Goal: Obtain resource: Download file/media

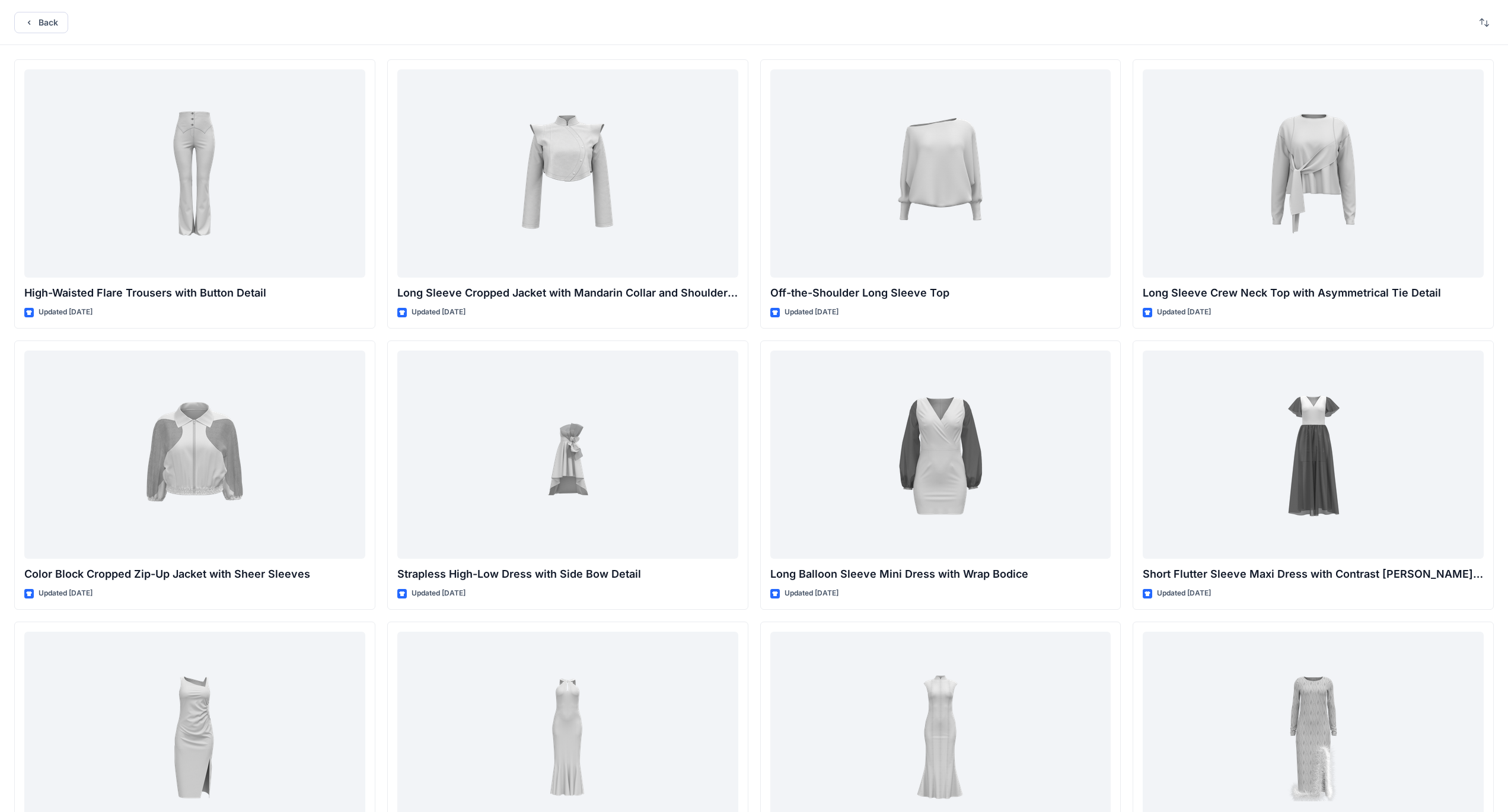
scroll to position [5195, 0]
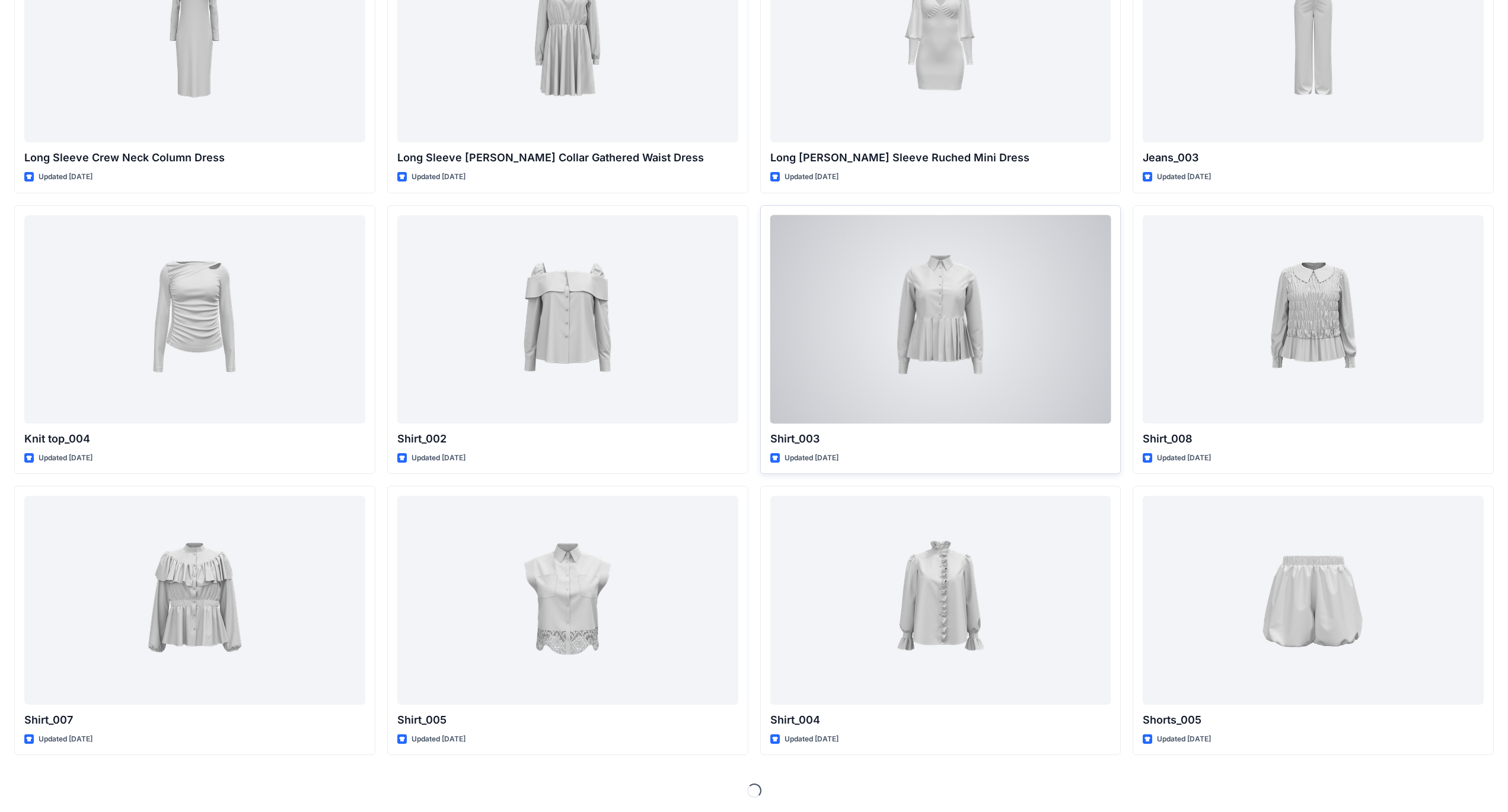
click at [931, 322] on div at bounding box center [941, 319] width 341 height 208
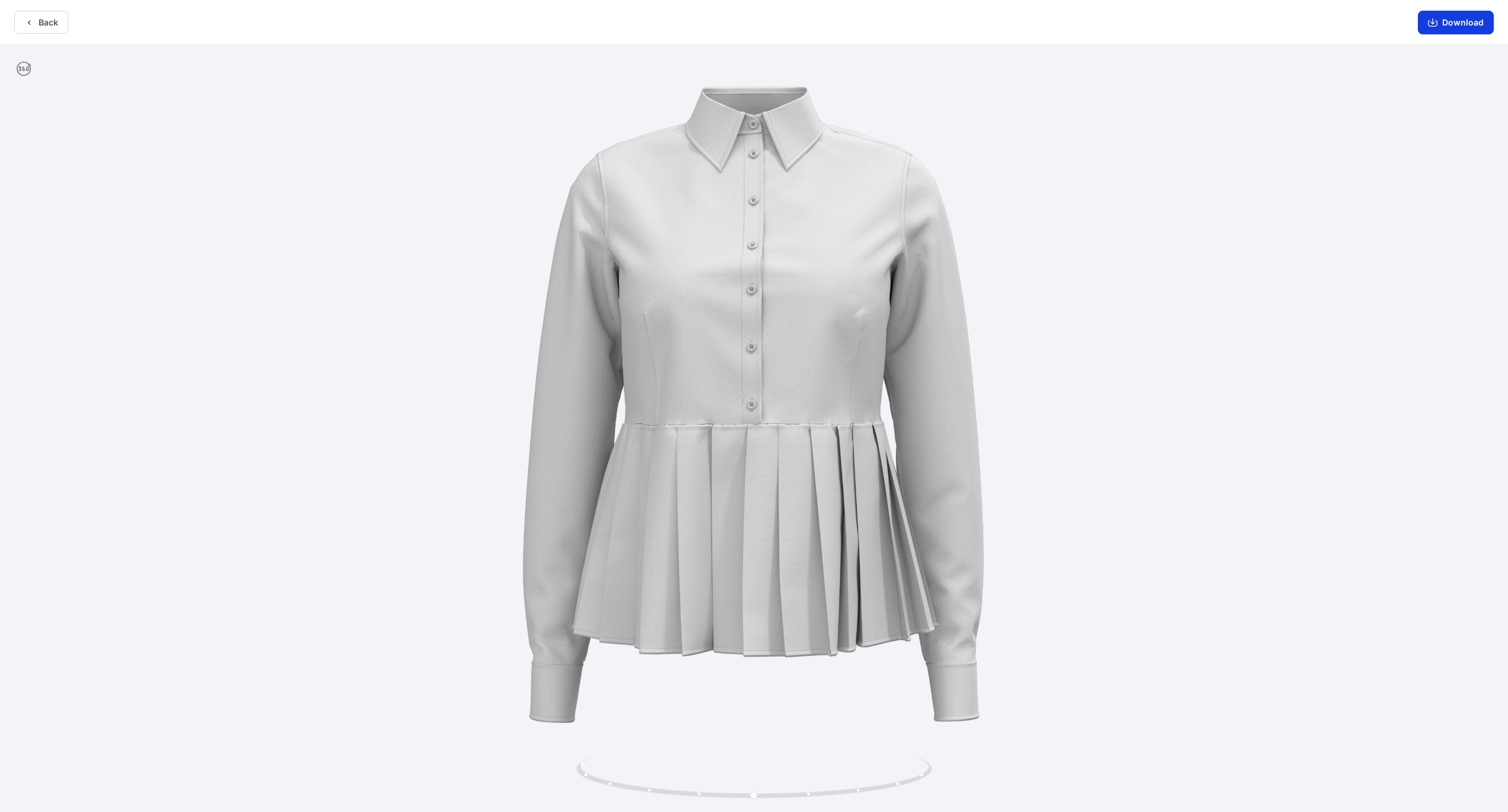
click at [1467, 19] on button "Download" at bounding box center [1455, 22] width 76 height 24
click at [52, 28] on button "Back" at bounding box center [41, 22] width 54 height 23
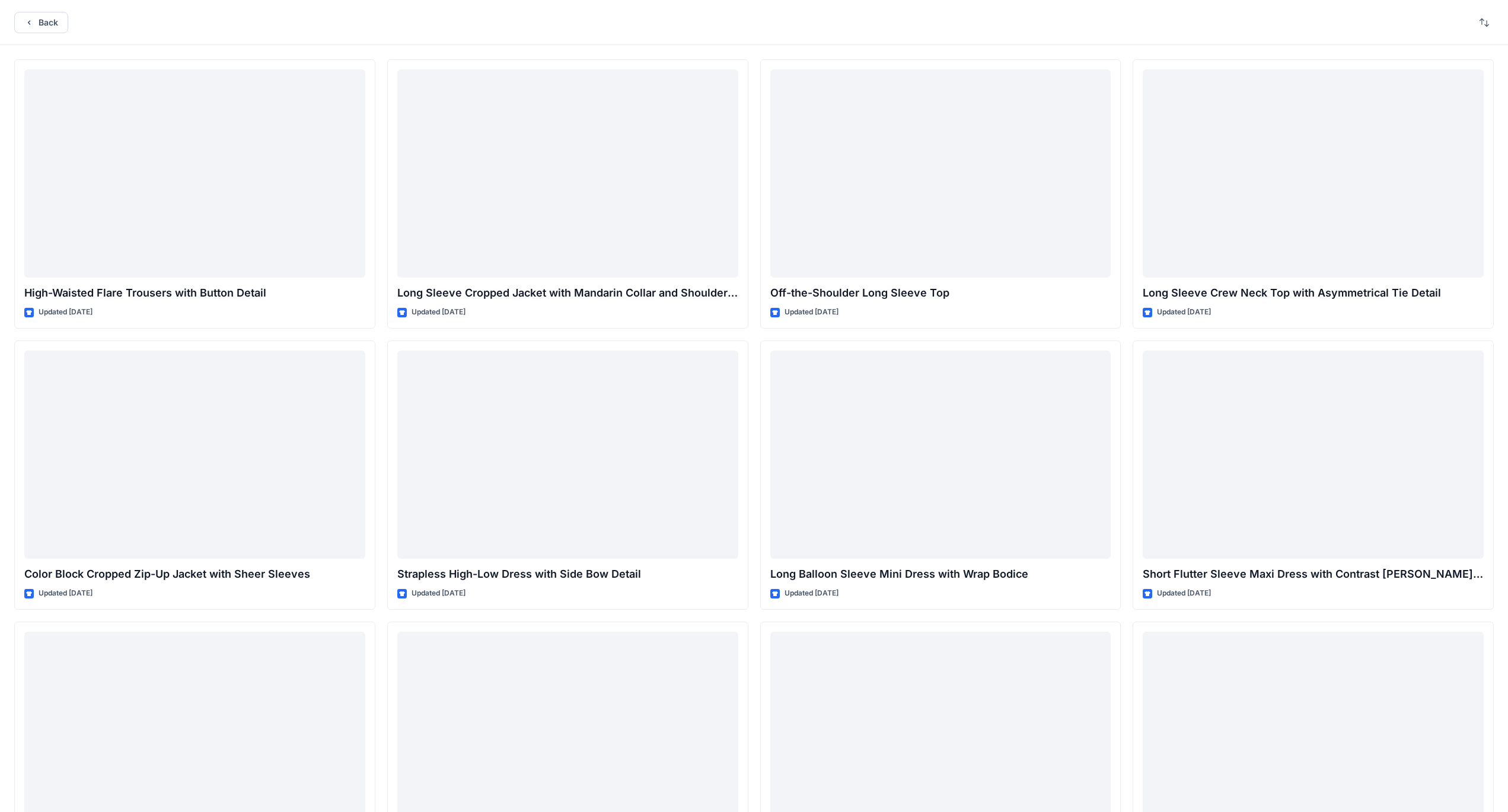
scroll to position [5195, 0]
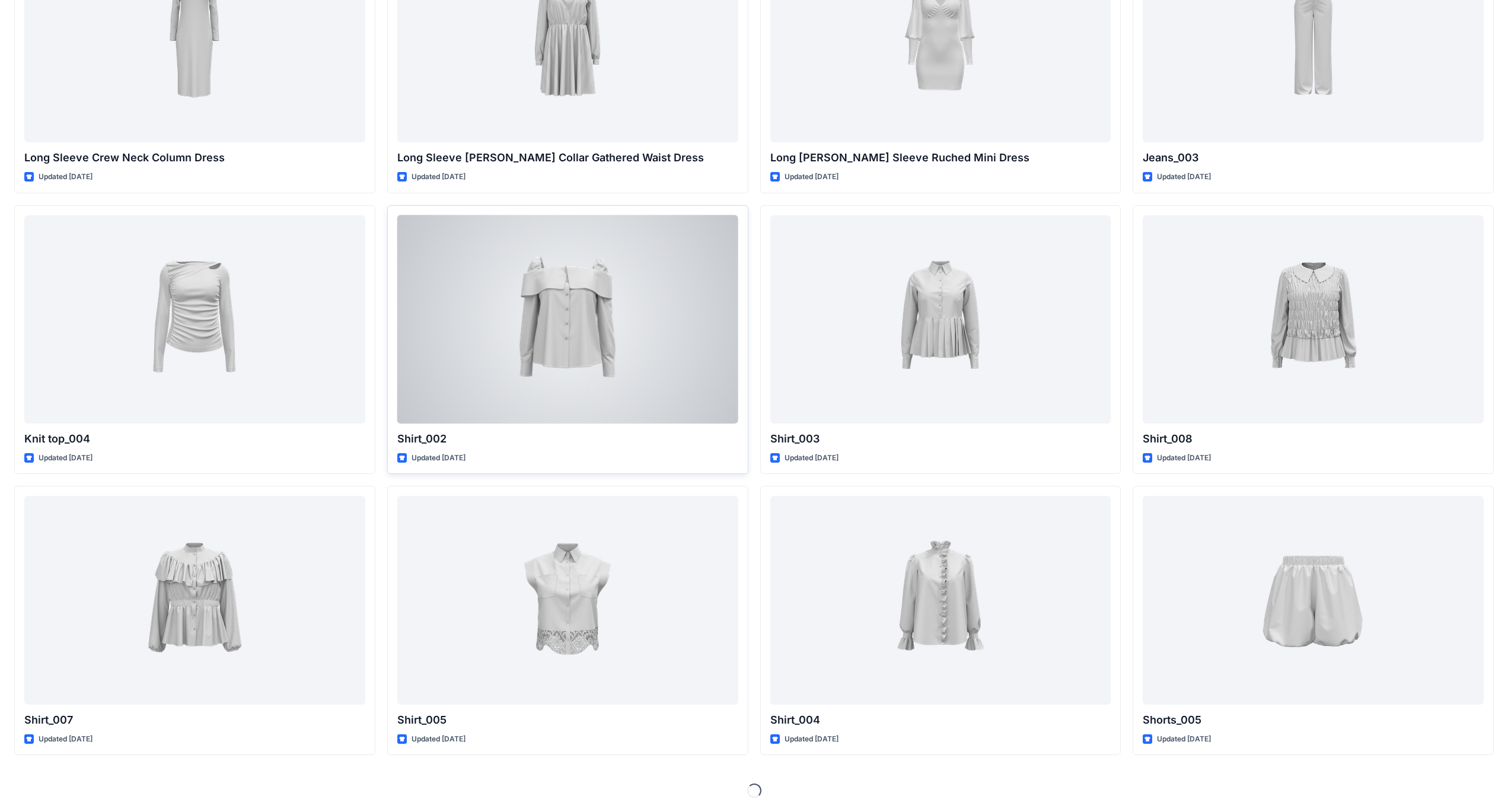
click at [637, 314] on div at bounding box center [568, 319] width 341 height 208
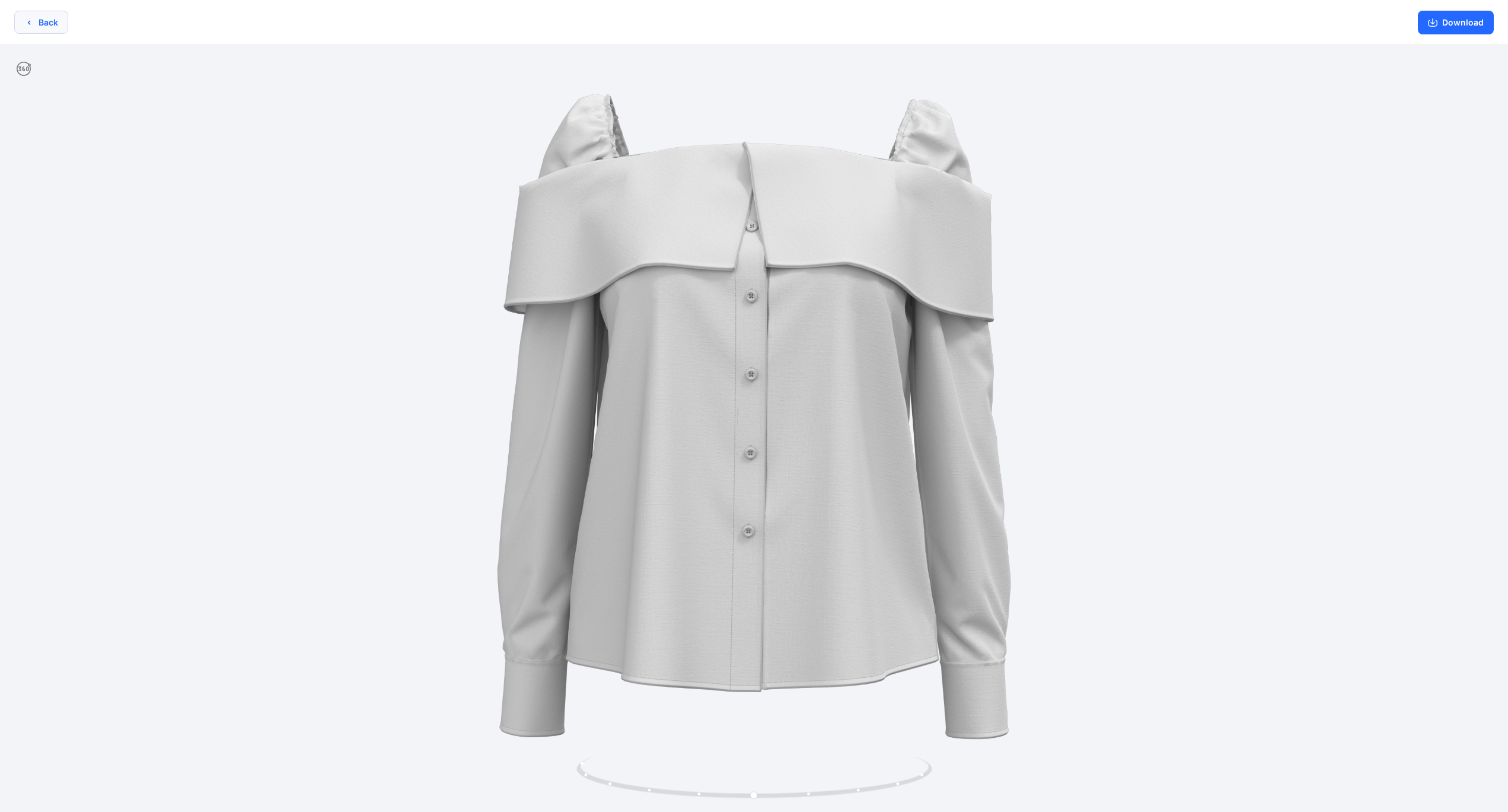
click at [29, 19] on icon "button" at bounding box center [29, 23] width 10 height 10
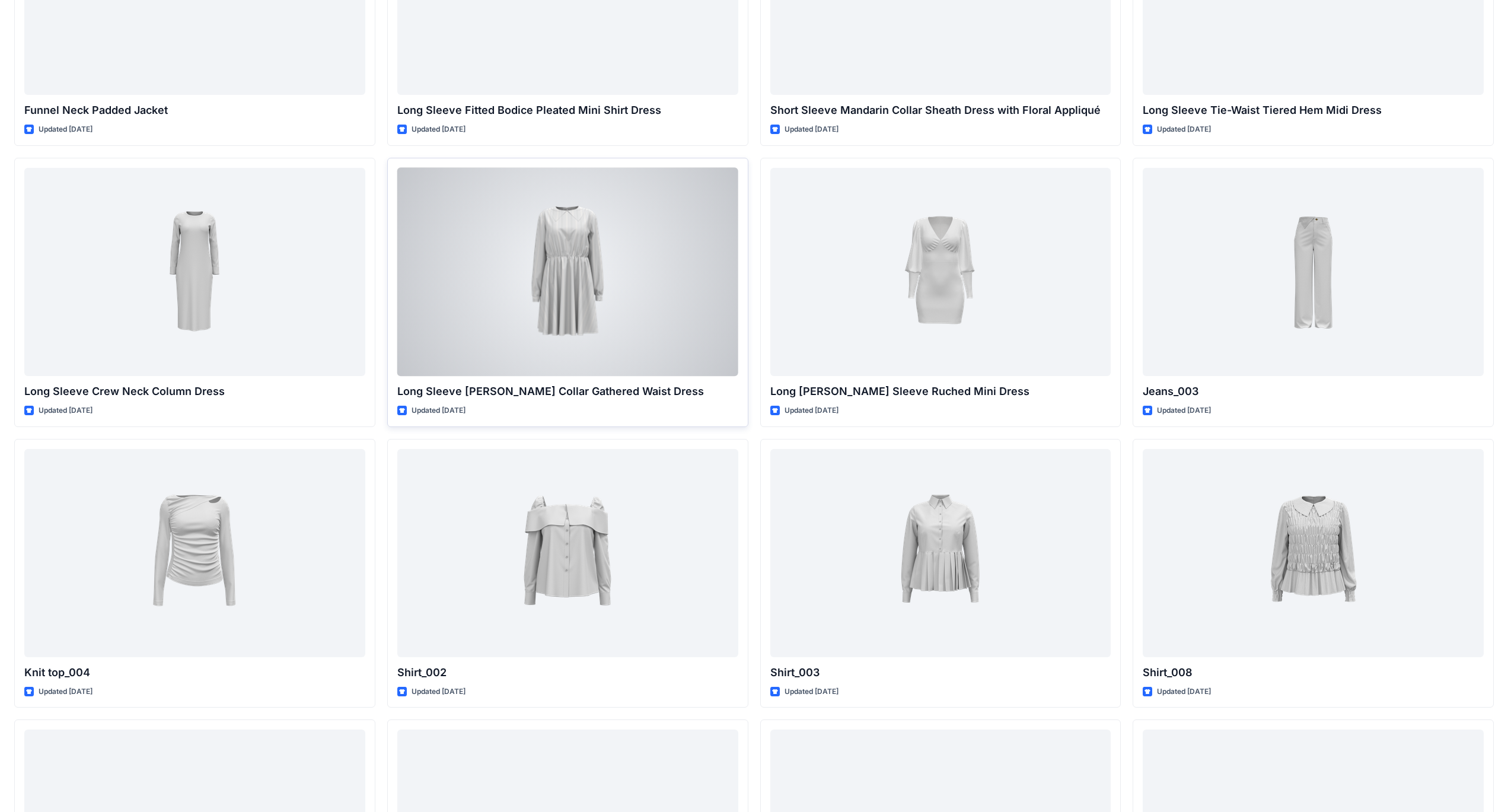
scroll to position [4958, 0]
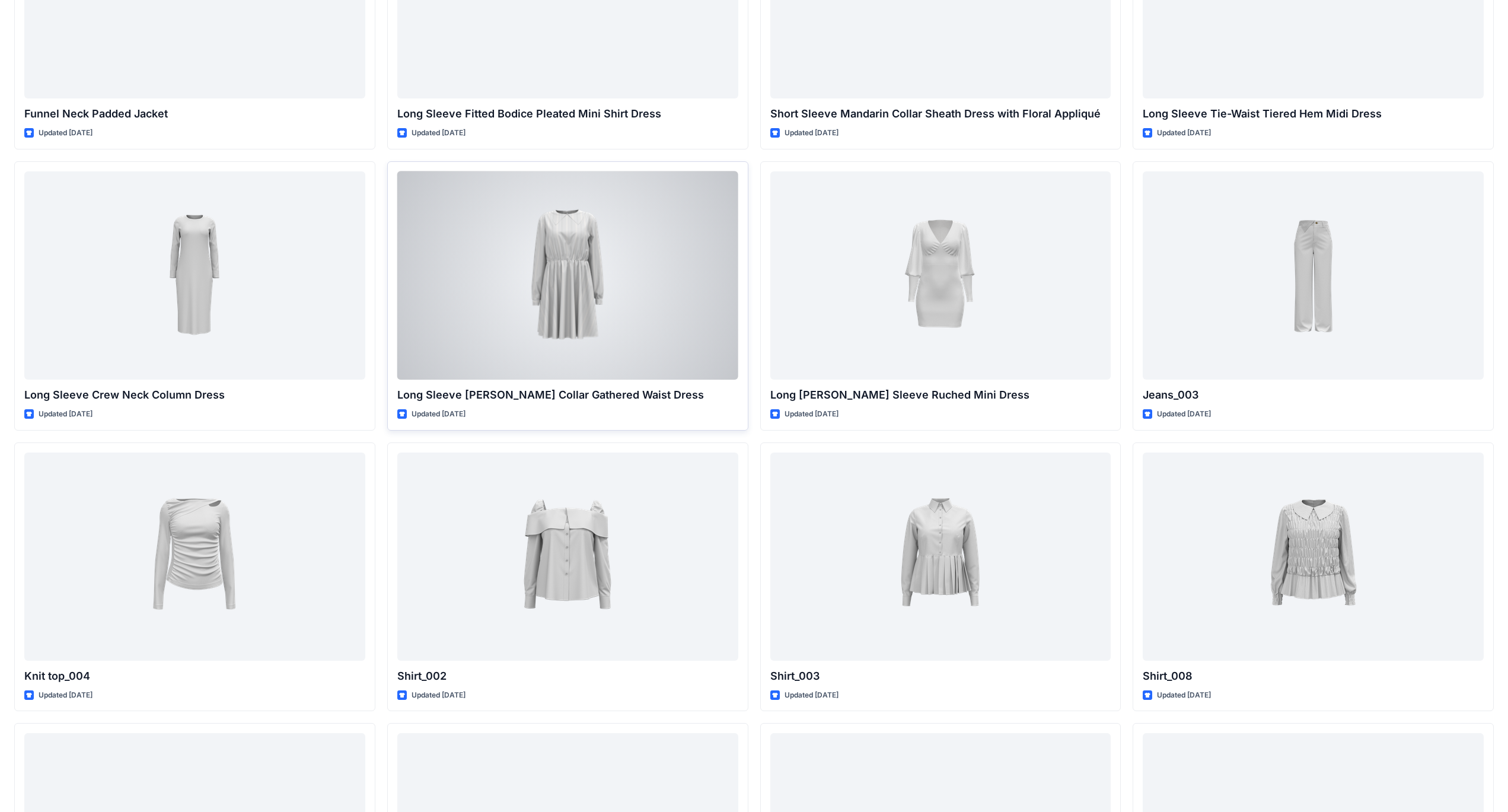
click at [564, 278] on div at bounding box center [568, 275] width 341 height 208
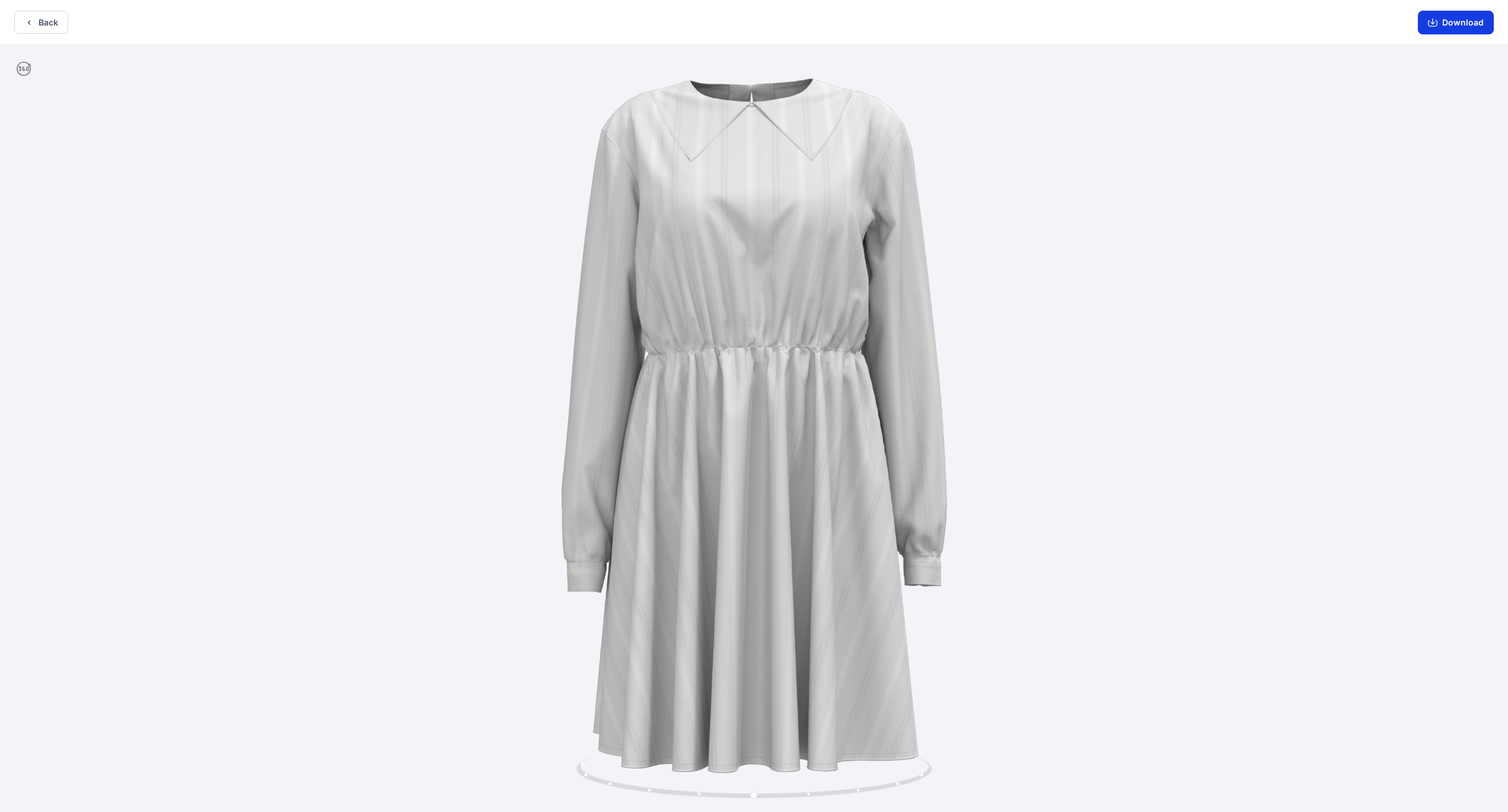
click at [1472, 19] on button "Download" at bounding box center [1455, 22] width 76 height 24
click at [46, 31] on button "Back" at bounding box center [41, 22] width 54 height 23
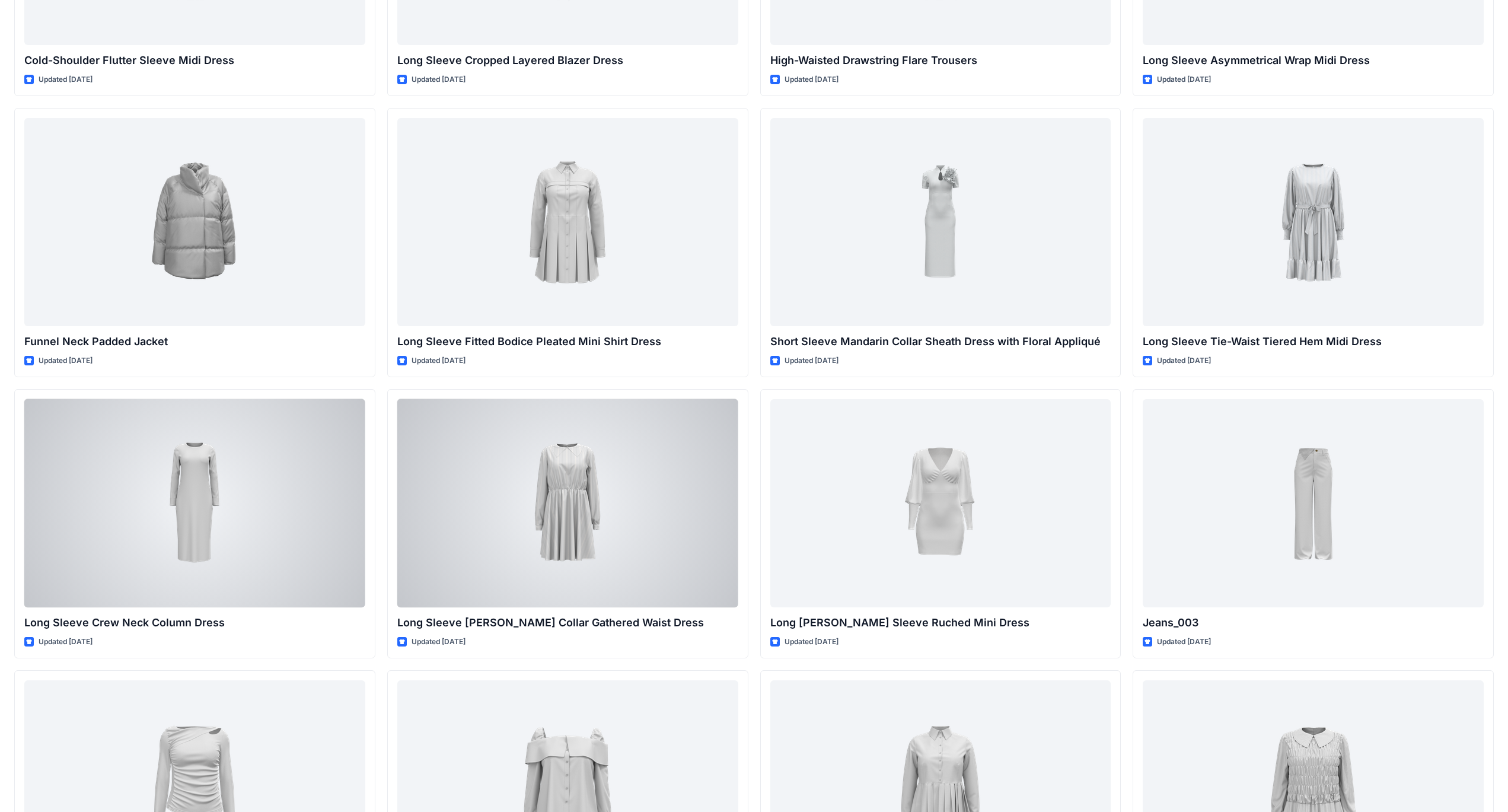
scroll to position [4720, 0]
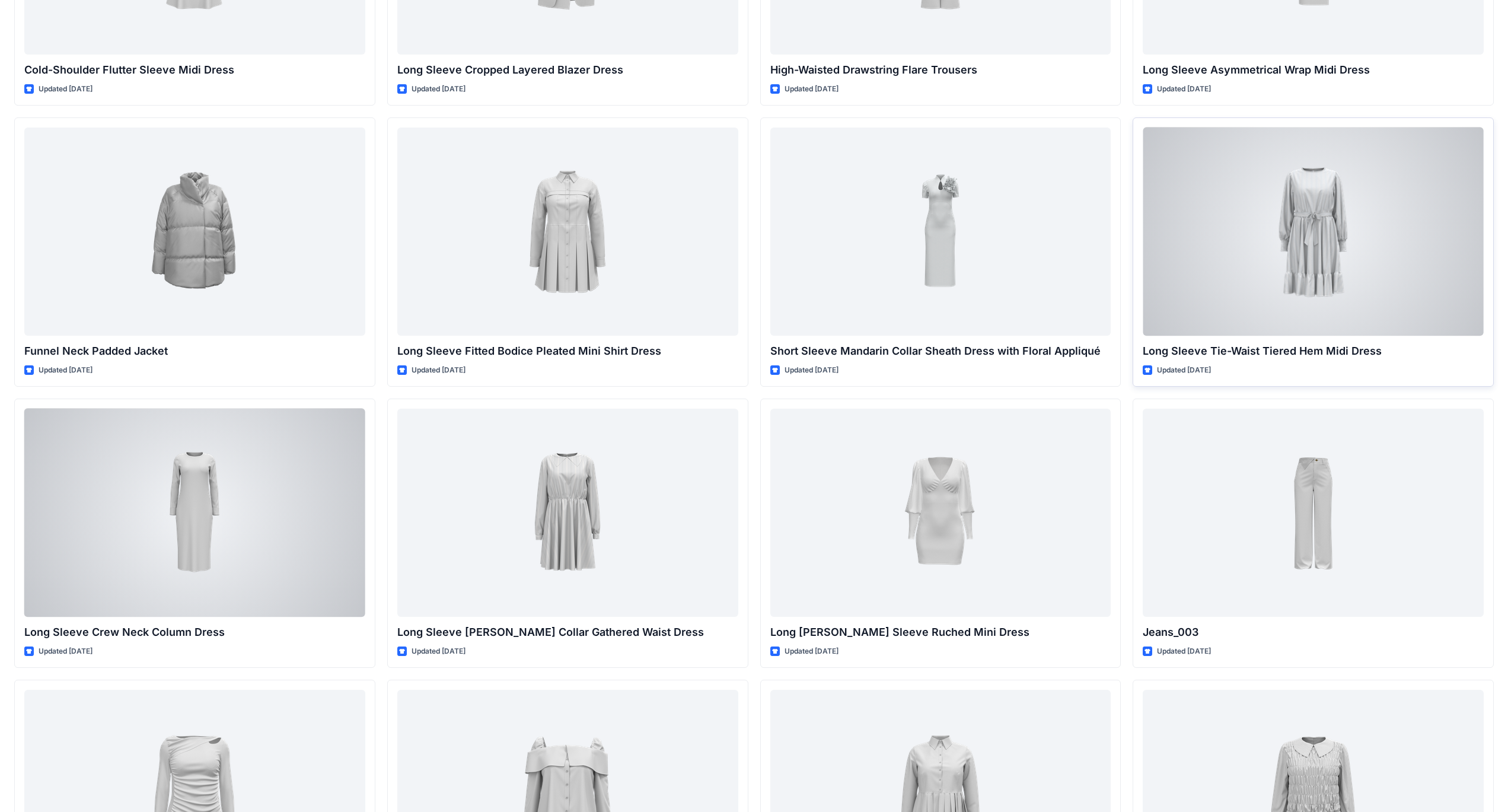
click at [1330, 232] on div at bounding box center [1314, 231] width 341 height 208
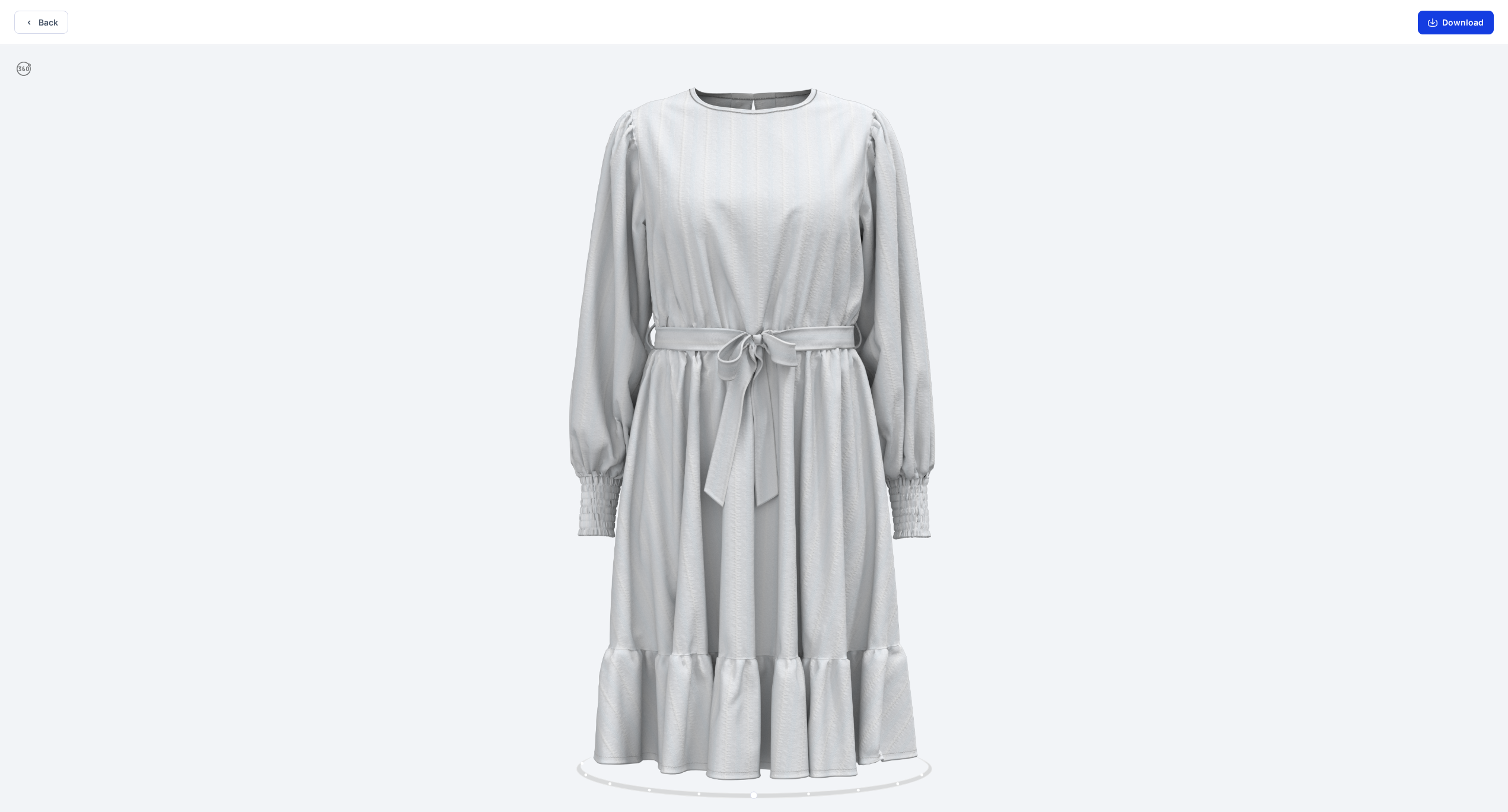
click at [1459, 18] on button "Download" at bounding box center [1455, 22] width 76 height 24
click at [1467, 26] on button "Download" at bounding box center [1455, 22] width 76 height 24
click at [50, 37] on div "Back Download" at bounding box center [754, 23] width 1508 height 45
click at [50, 28] on button "Back" at bounding box center [41, 22] width 54 height 23
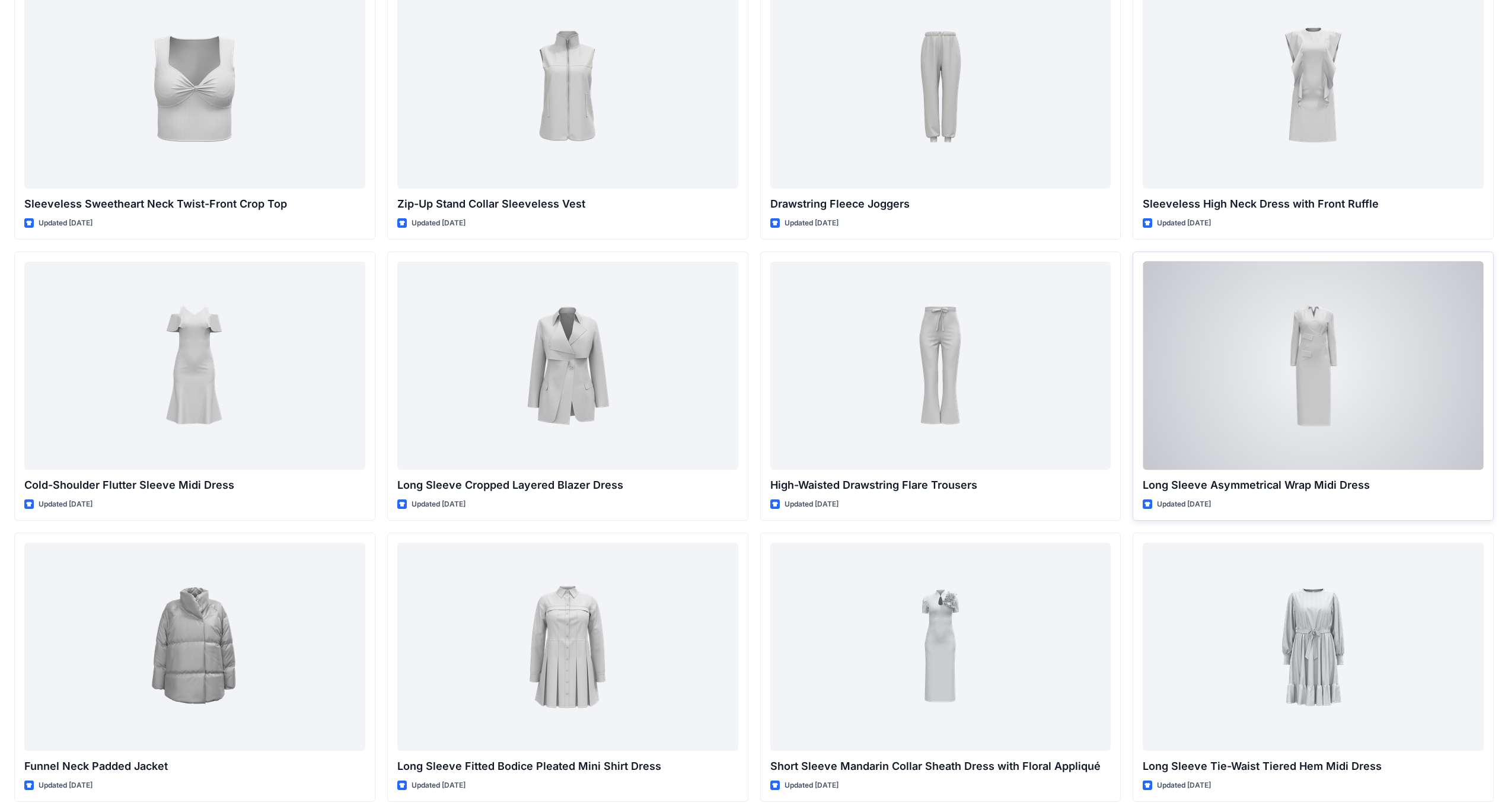
scroll to position [4246, 0]
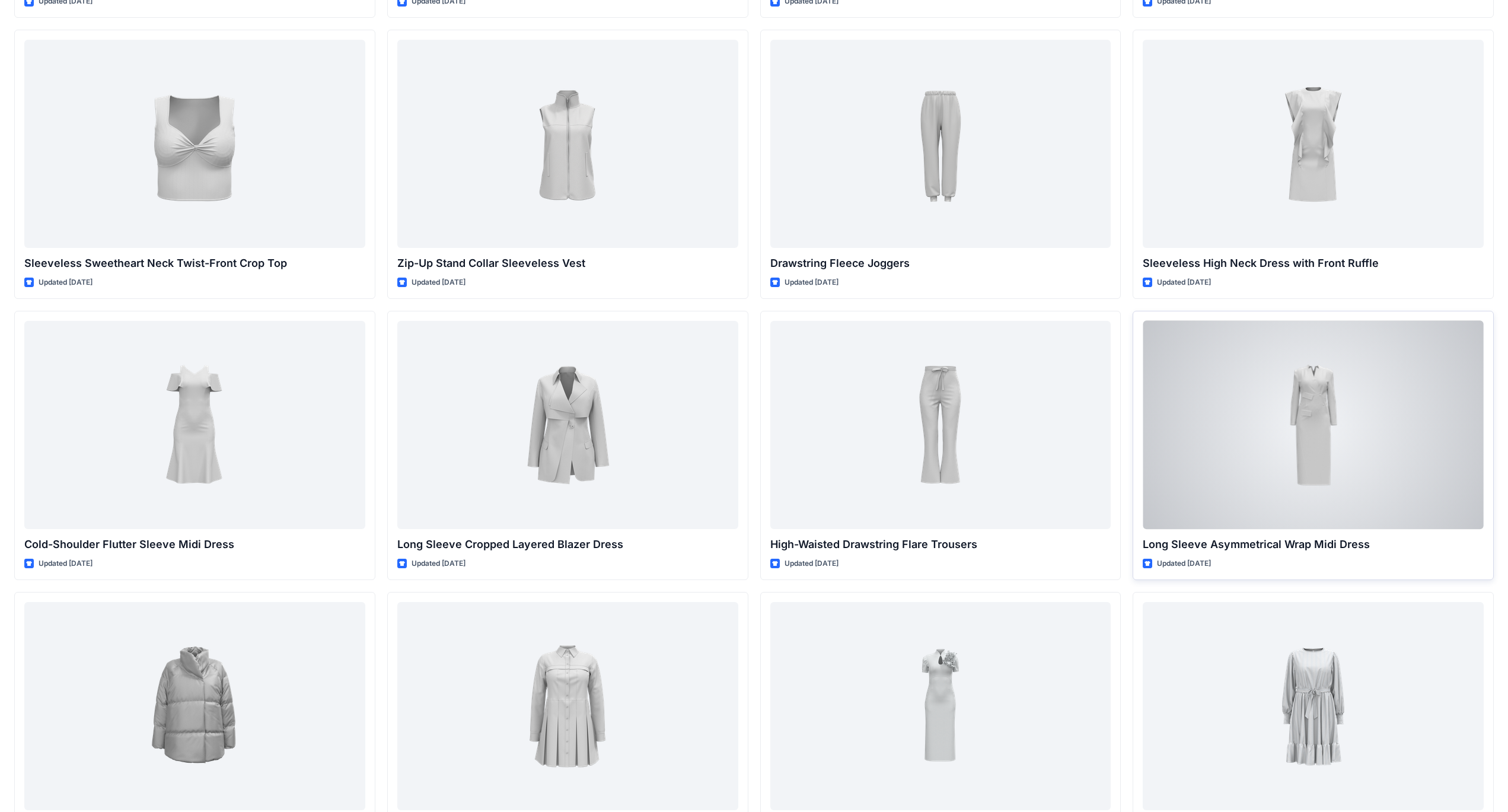
click at [1290, 430] on div at bounding box center [1314, 425] width 341 height 208
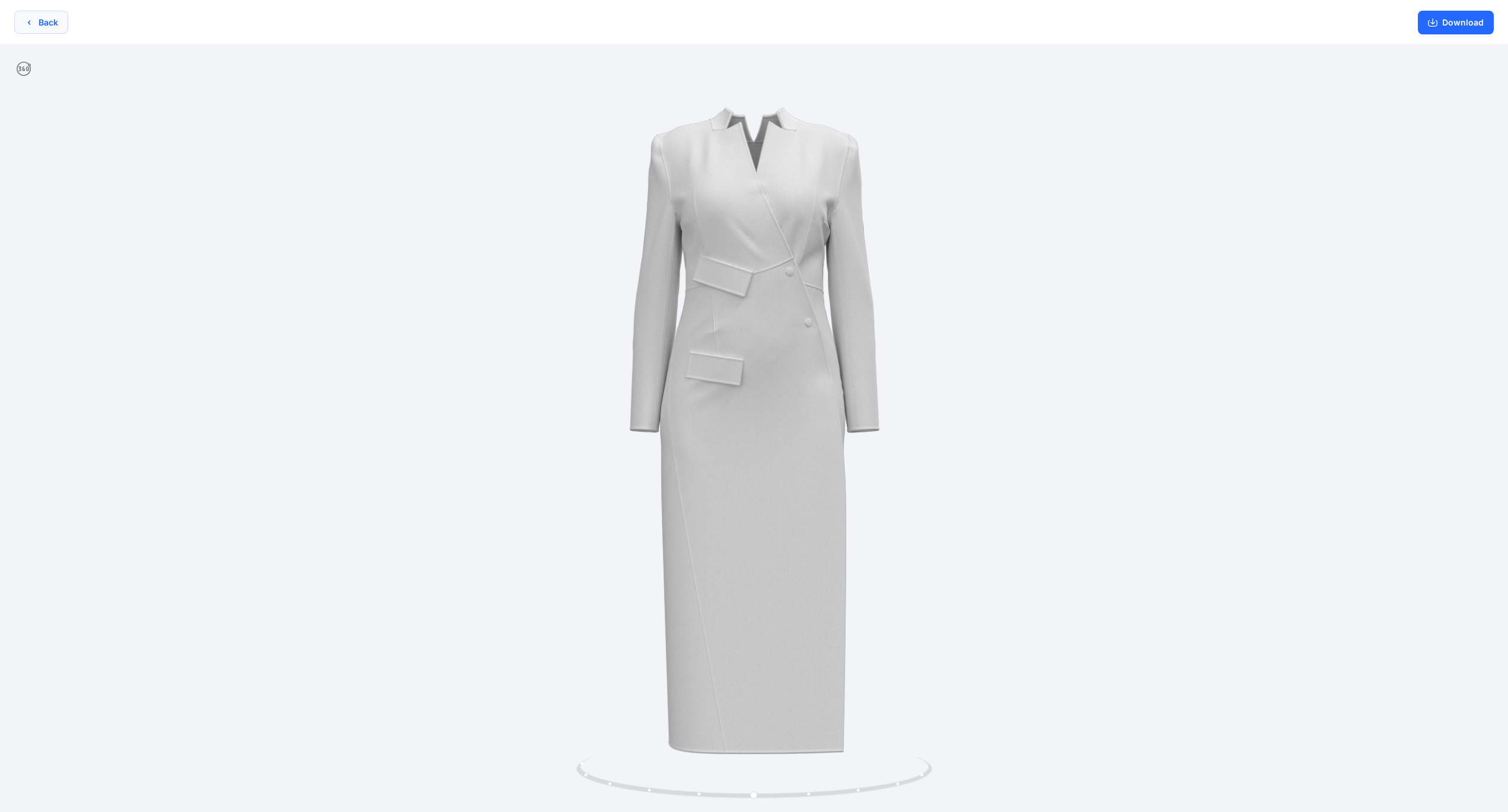
click at [54, 28] on button "Back" at bounding box center [41, 22] width 54 height 23
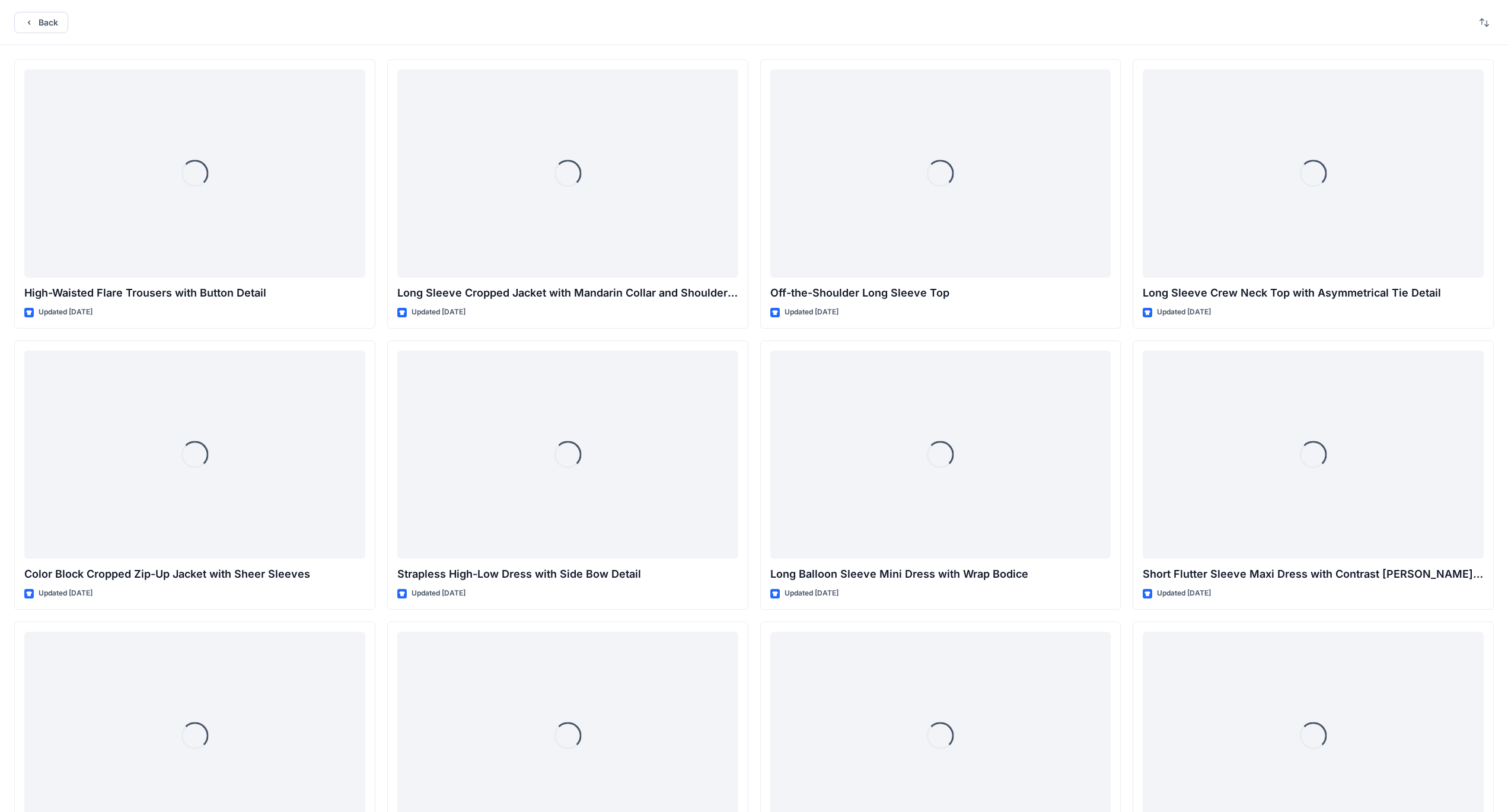
scroll to position [4246, 0]
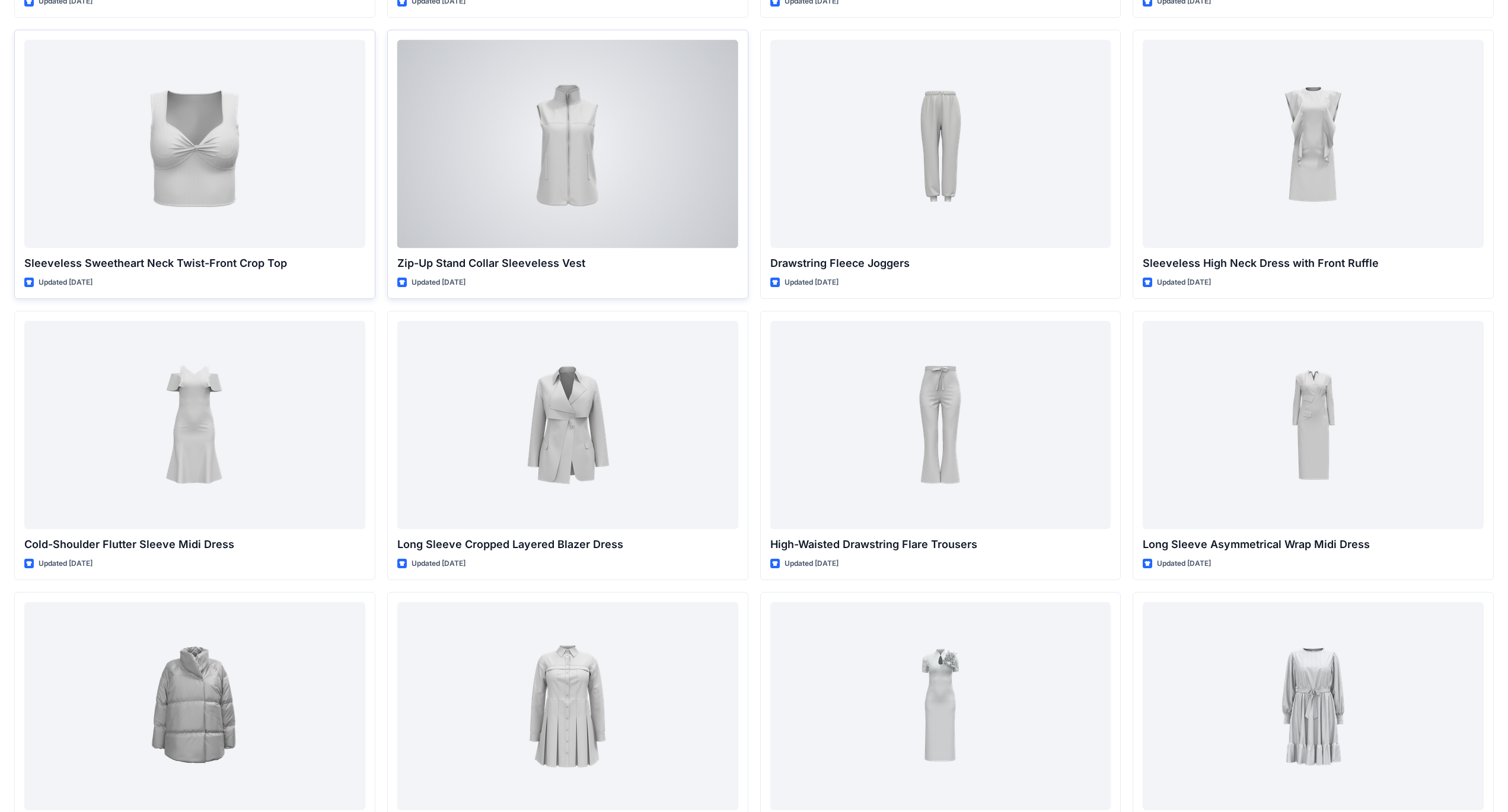
click at [564, 135] on div at bounding box center [568, 144] width 341 height 208
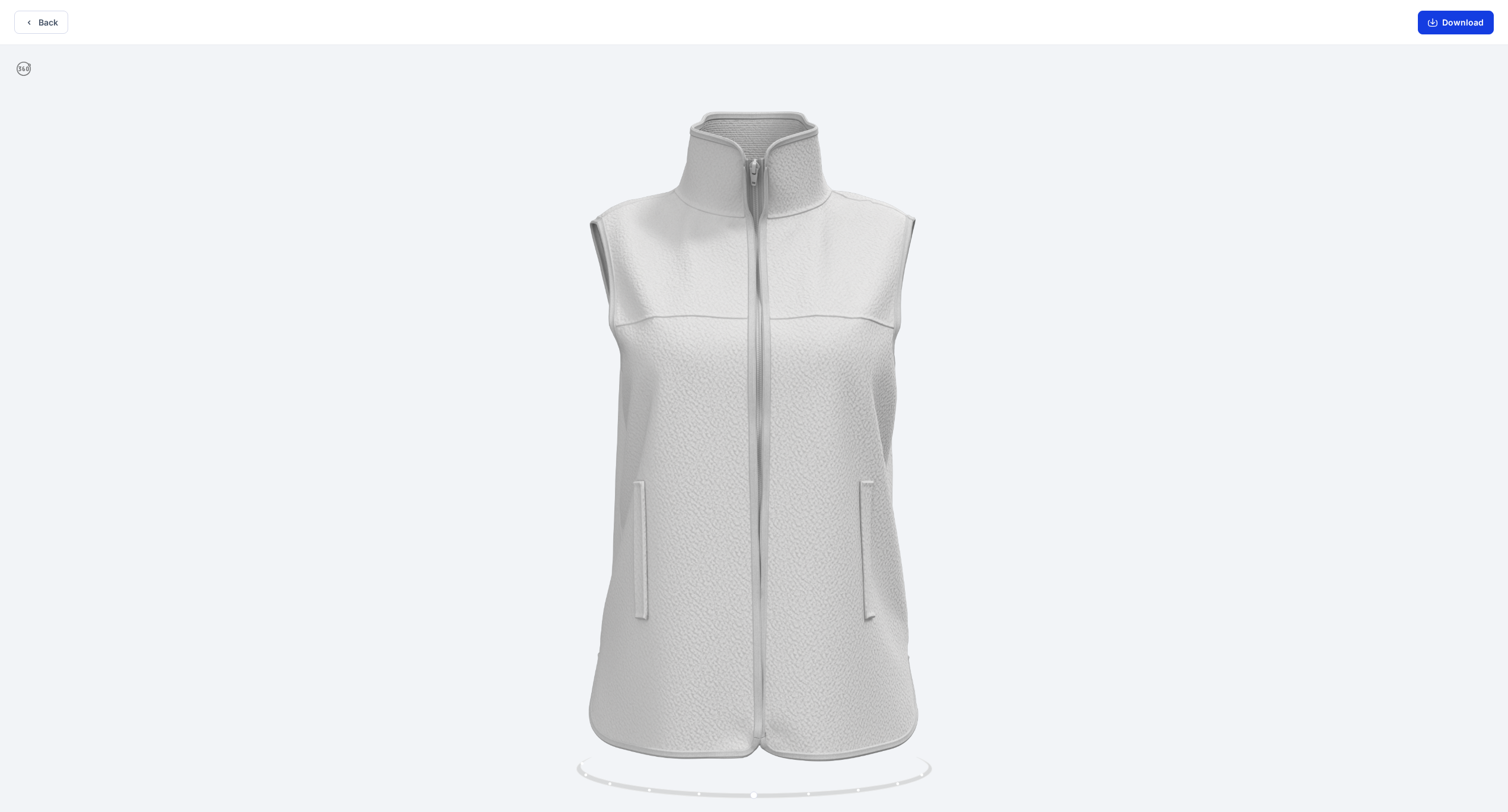
click at [1452, 25] on button "Download" at bounding box center [1455, 22] width 76 height 24
click at [45, 23] on button "Back" at bounding box center [41, 22] width 54 height 23
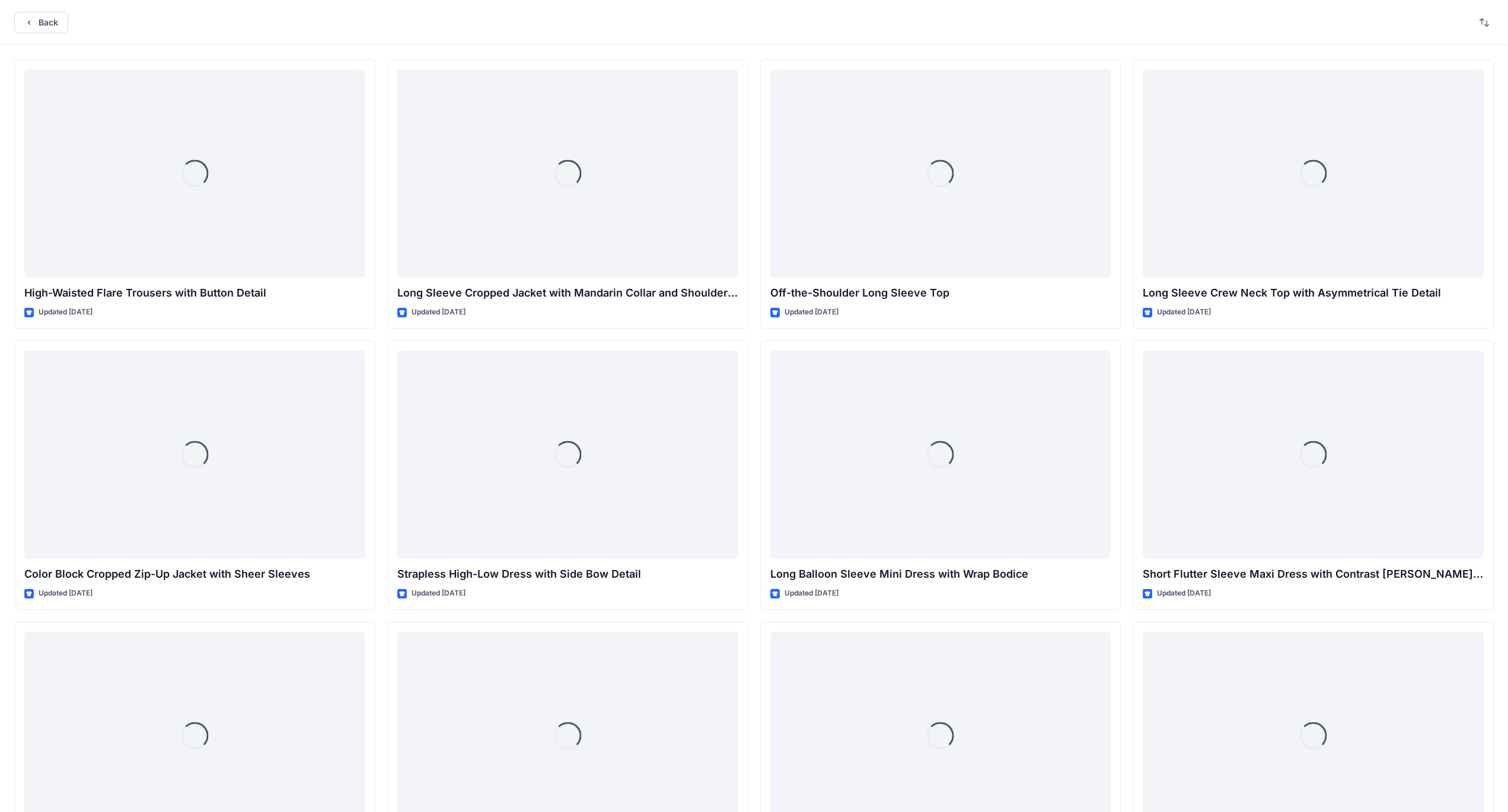
scroll to position [4246, 0]
